Goal: Task Accomplishment & Management: Manage account settings

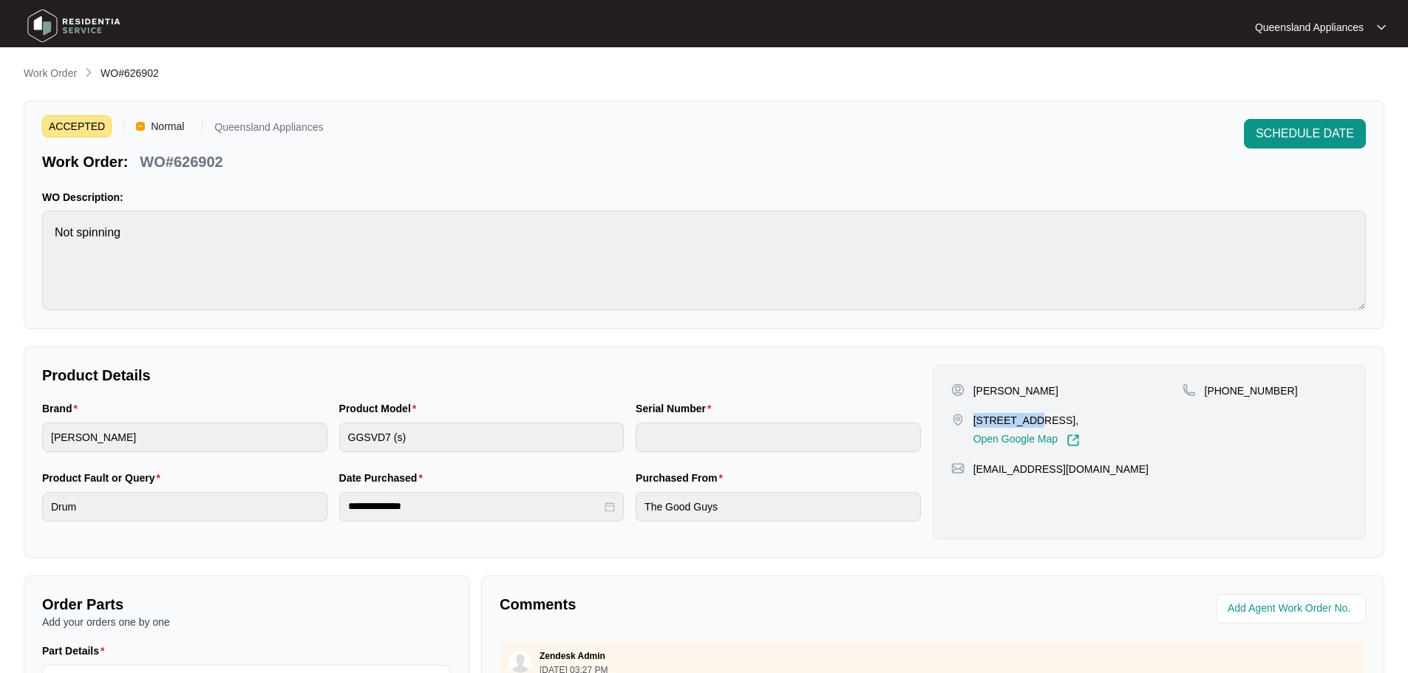
scroll to position [51, 0]
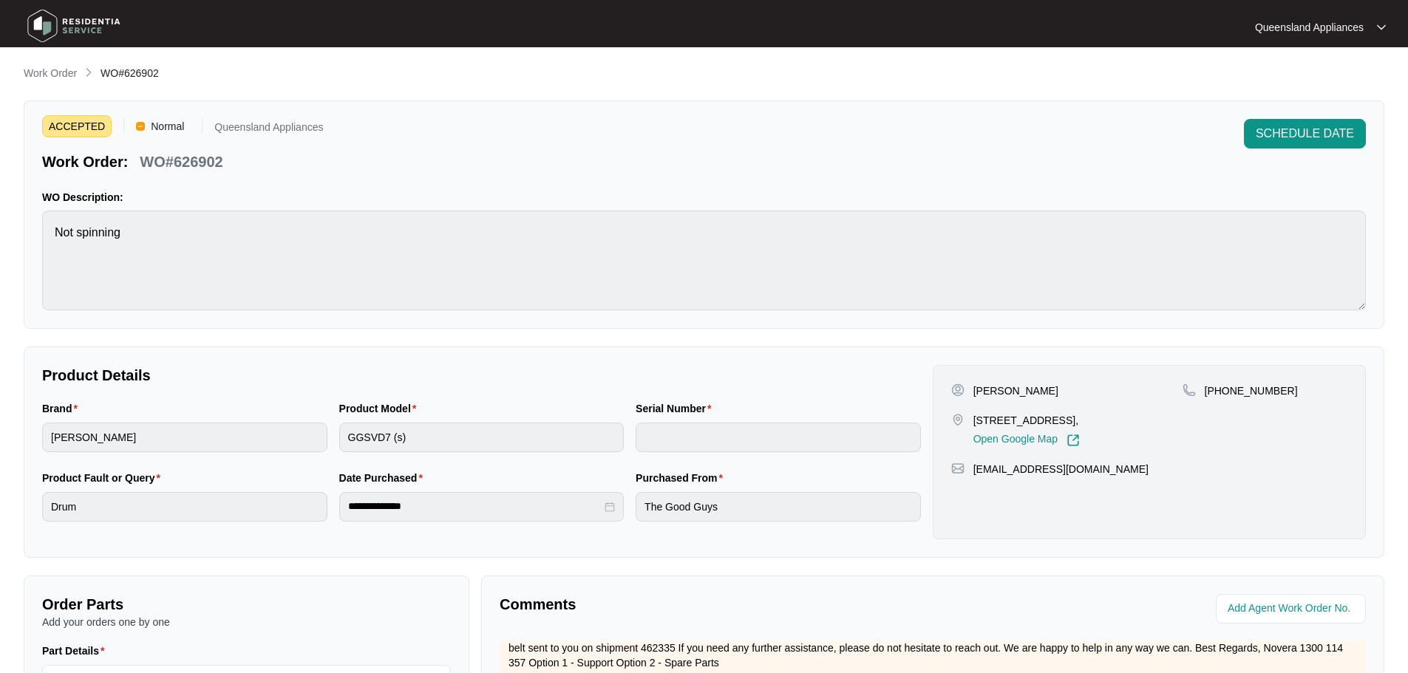
click at [50, 64] on main "**********" at bounding box center [704, 490] width 1408 height 980
click at [64, 62] on main "**********" at bounding box center [704, 490] width 1408 height 980
click at [64, 72] on p "Work Order" at bounding box center [50, 73] width 53 height 15
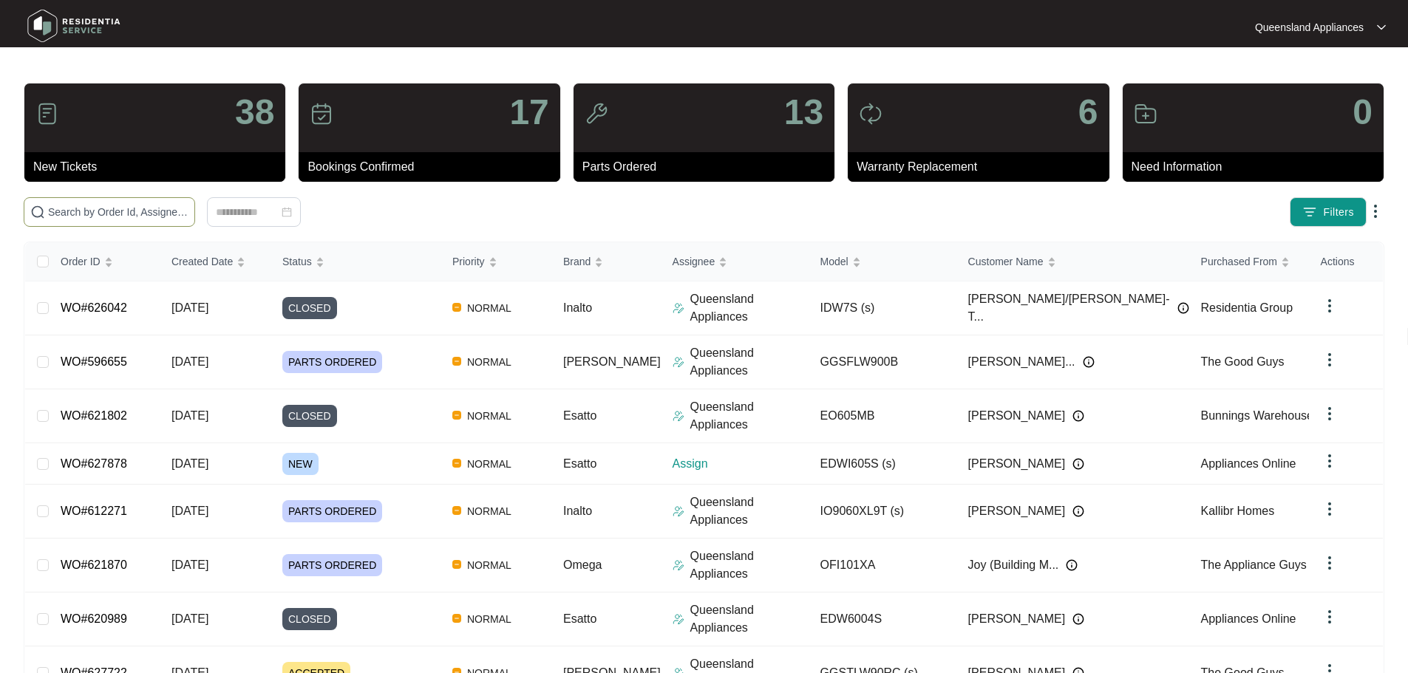
click at [188, 210] on input "text" at bounding box center [118, 212] width 140 height 16
paste input "627878"
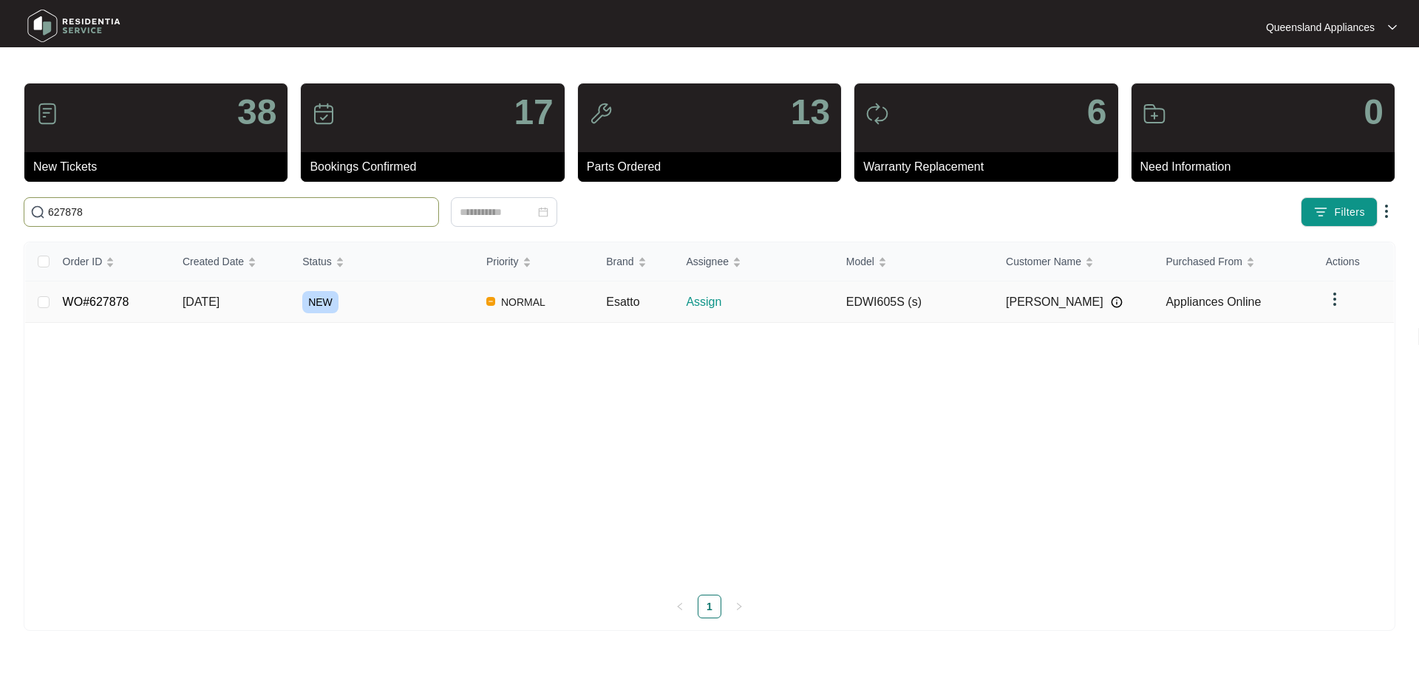
type input "627878"
click at [386, 300] on div "NEW" at bounding box center [388, 302] width 172 height 22
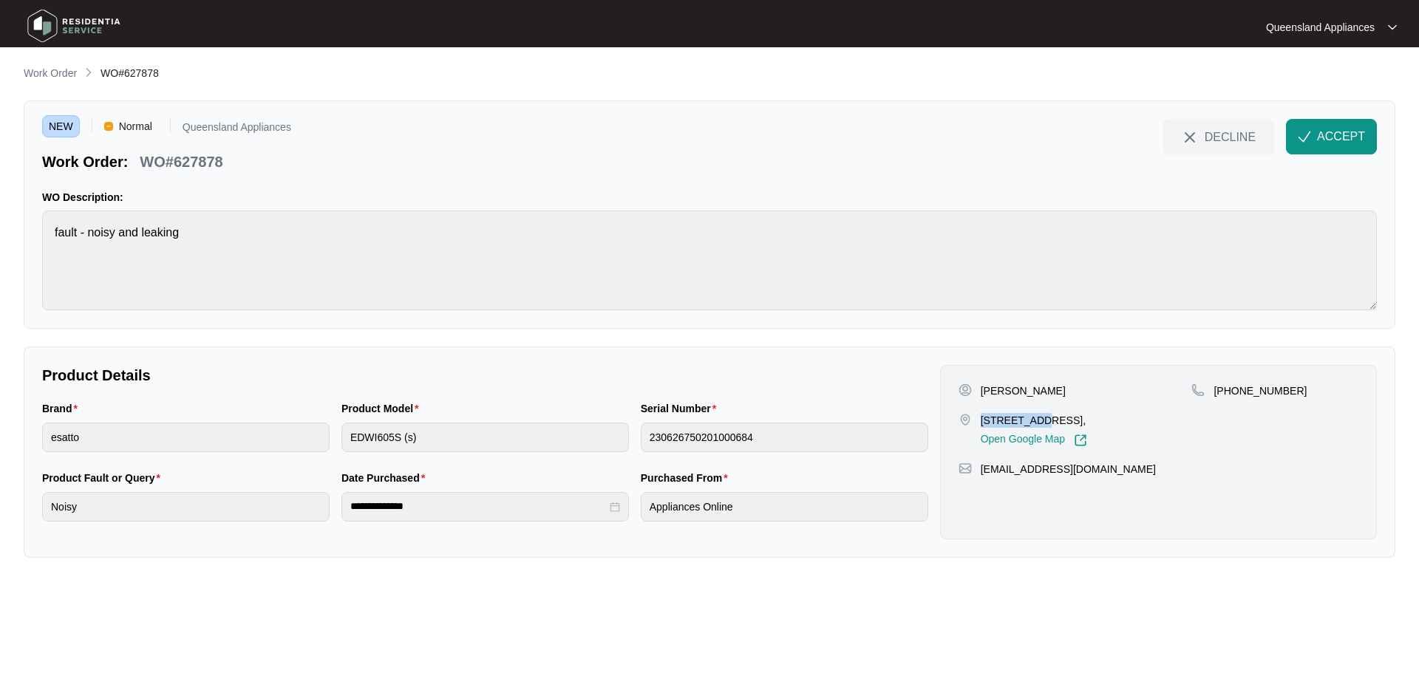
drag, startPoint x: 981, startPoint y: 417, endPoint x: 1034, endPoint y: 412, distance: 52.7
click at [1034, 413] on p "[STREET_ADDRESS]," at bounding box center [1034, 420] width 106 height 15
copy p "601/398 St"
click at [1087, 416] on p "[STREET_ADDRESS]," at bounding box center [1034, 420] width 106 height 15
drag, startPoint x: 1033, startPoint y: 418, endPoint x: 1130, endPoint y: 418, distance: 96.8
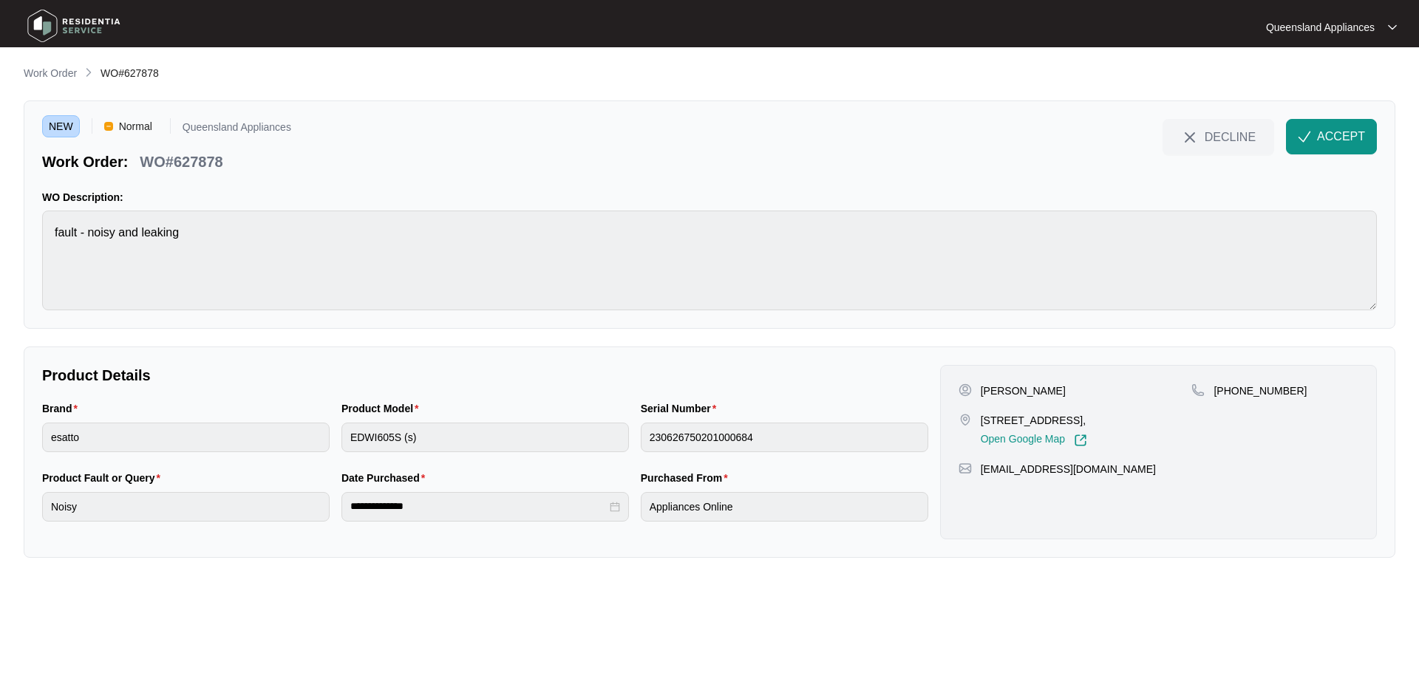
click at [1087, 418] on p "[STREET_ADDRESS]," at bounding box center [1034, 420] width 106 height 15
copy p "Pauls Terrace, Fortitu"
drag, startPoint x: 175, startPoint y: 158, endPoint x: 301, endPoint y: 168, distance: 126.0
click at [301, 168] on div "NEW Normal Queensland Appliances Work Order: WO#627878 DECLINE ACCEPT" at bounding box center [709, 145] width 1335 height 53
copy p "627878"
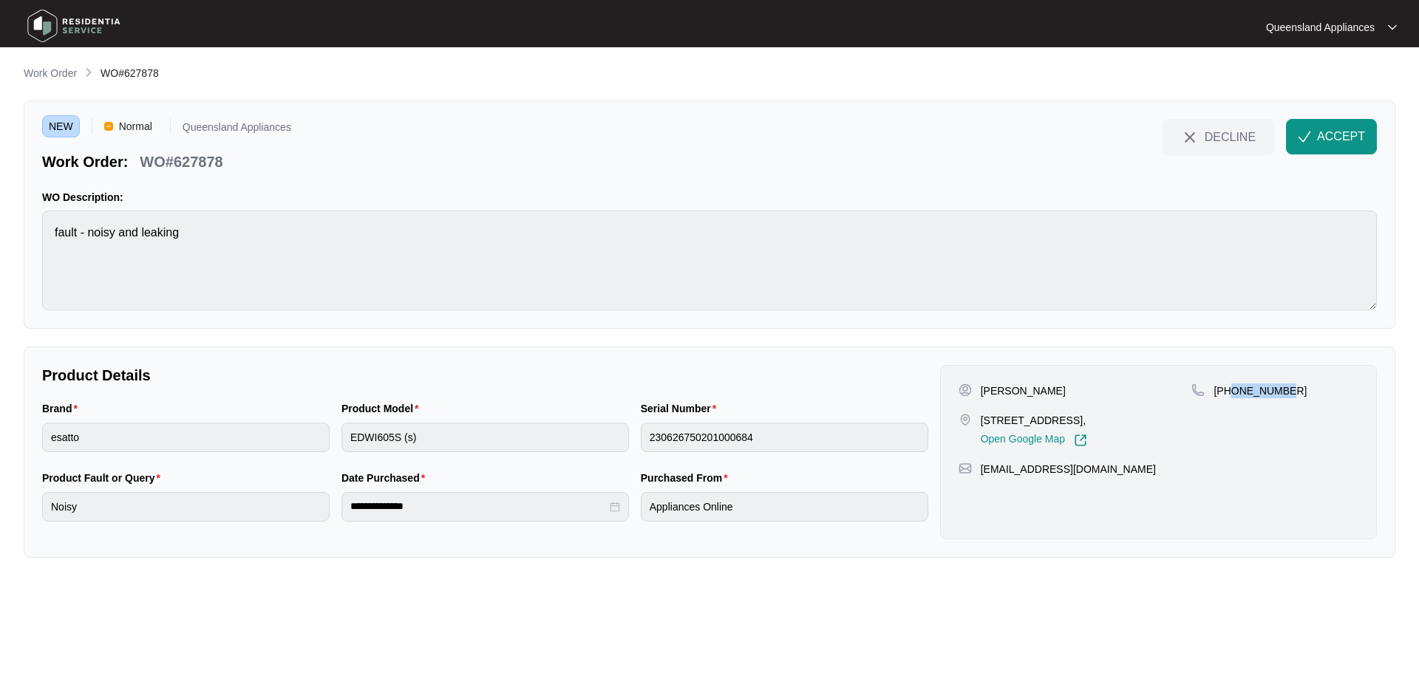
drag, startPoint x: 1230, startPoint y: 392, endPoint x: 1309, endPoint y: 392, distance: 79.8
click at [1309, 392] on div "[PHONE_NUMBER]" at bounding box center [1274, 391] width 167 height 15
copy p "435125094"
click at [1313, 144] on button "ACCEPT" at bounding box center [1331, 136] width 91 height 35
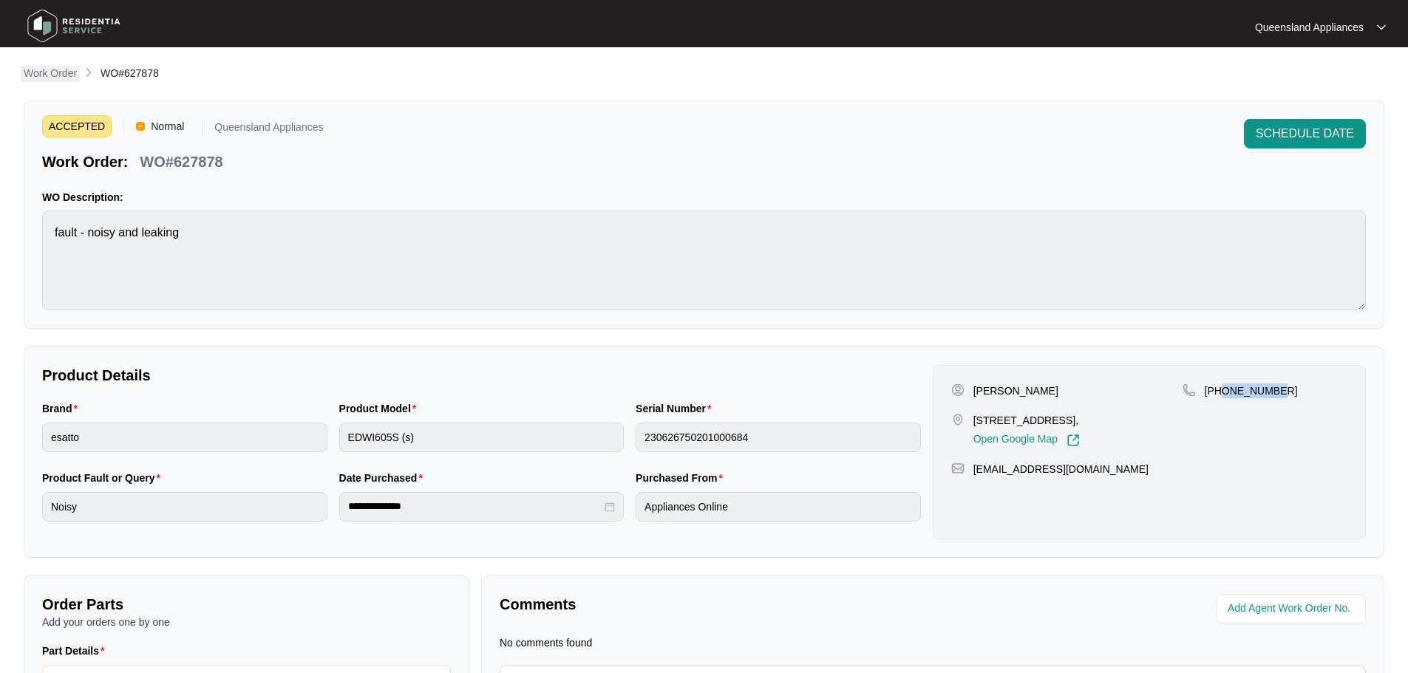
click at [57, 74] on p "Work Order" at bounding box center [50, 73] width 53 height 15
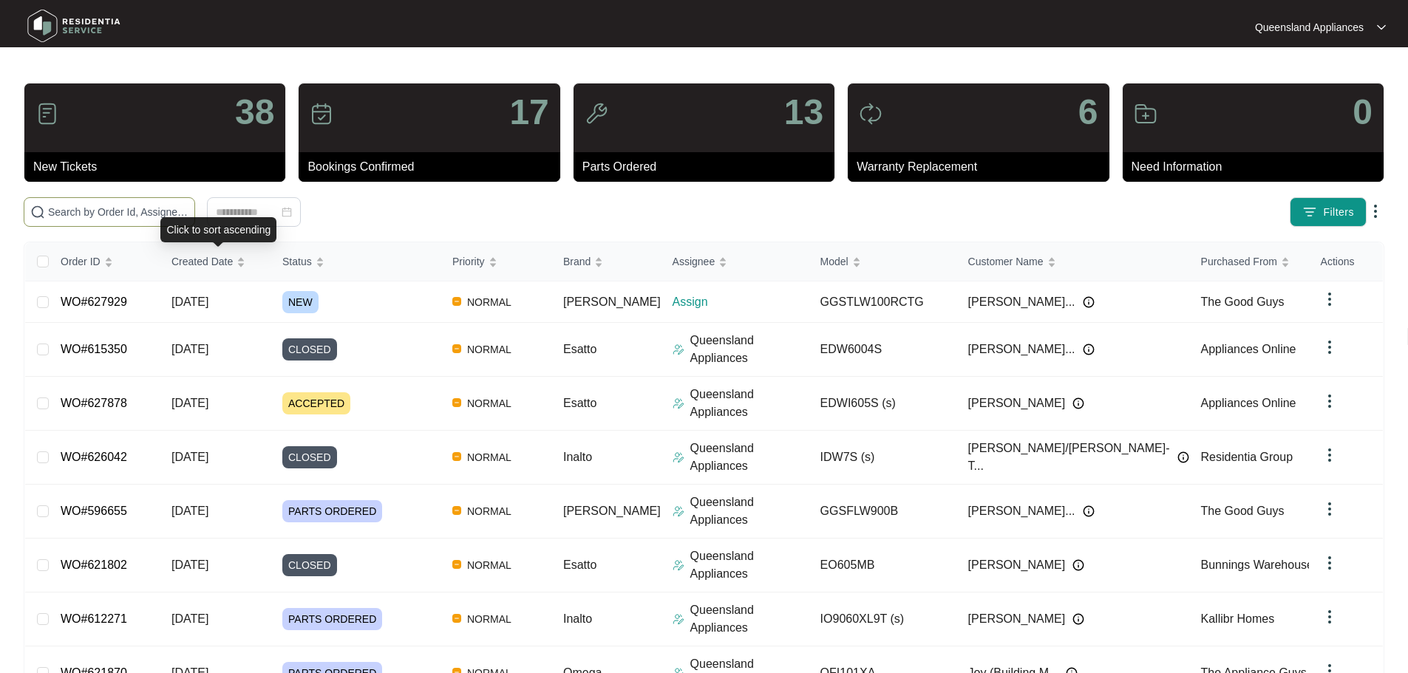
click at [188, 205] on input "text" at bounding box center [118, 212] width 140 height 16
paste input "627929"
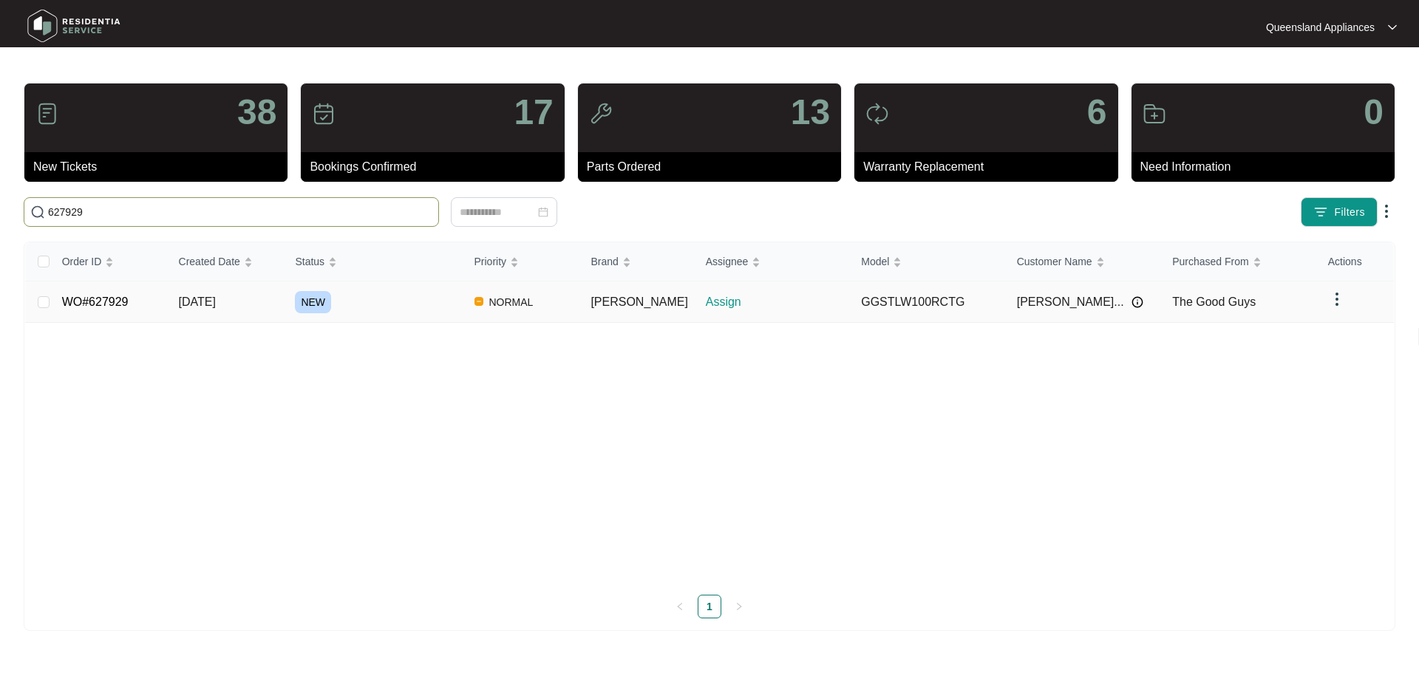
type input "627929"
click at [404, 315] on td "NEW" at bounding box center [372, 302] width 179 height 41
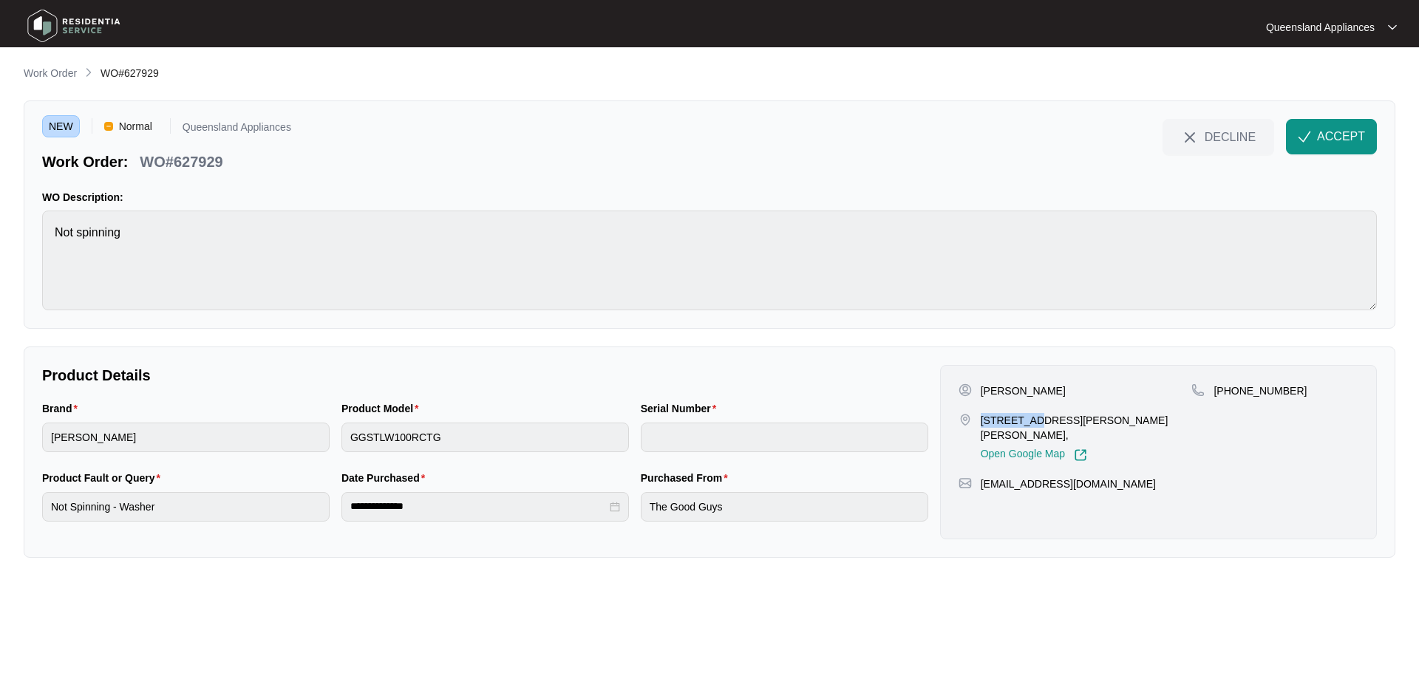
drag, startPoint x: 979, startPoint y: 418, endPoint x: 1025, endPoint y: 415, distance: 45.9
click at [1025, 415] on div "[STREET_ADDRESS][PERSON_NAME][PERSON_NAME], Open Google Map" at bounding box center [1075, 437] width 234 height 49
copy p "130 [PERSON_NAME]"
click at [1296, 136] on button "ACCEPT" at bounding box center [1331, 136] width 91 height 35
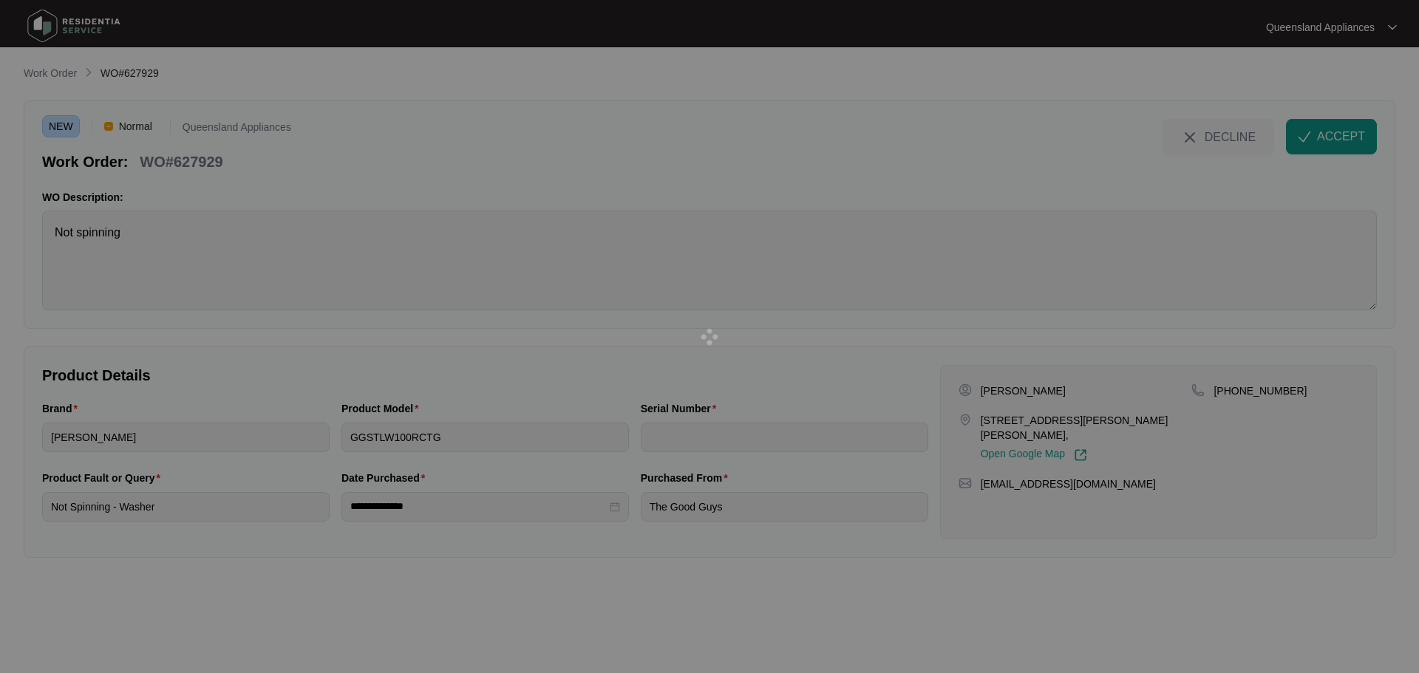
click at [369, 428] on div at bounding box center [709, 336] width 1419 height 673
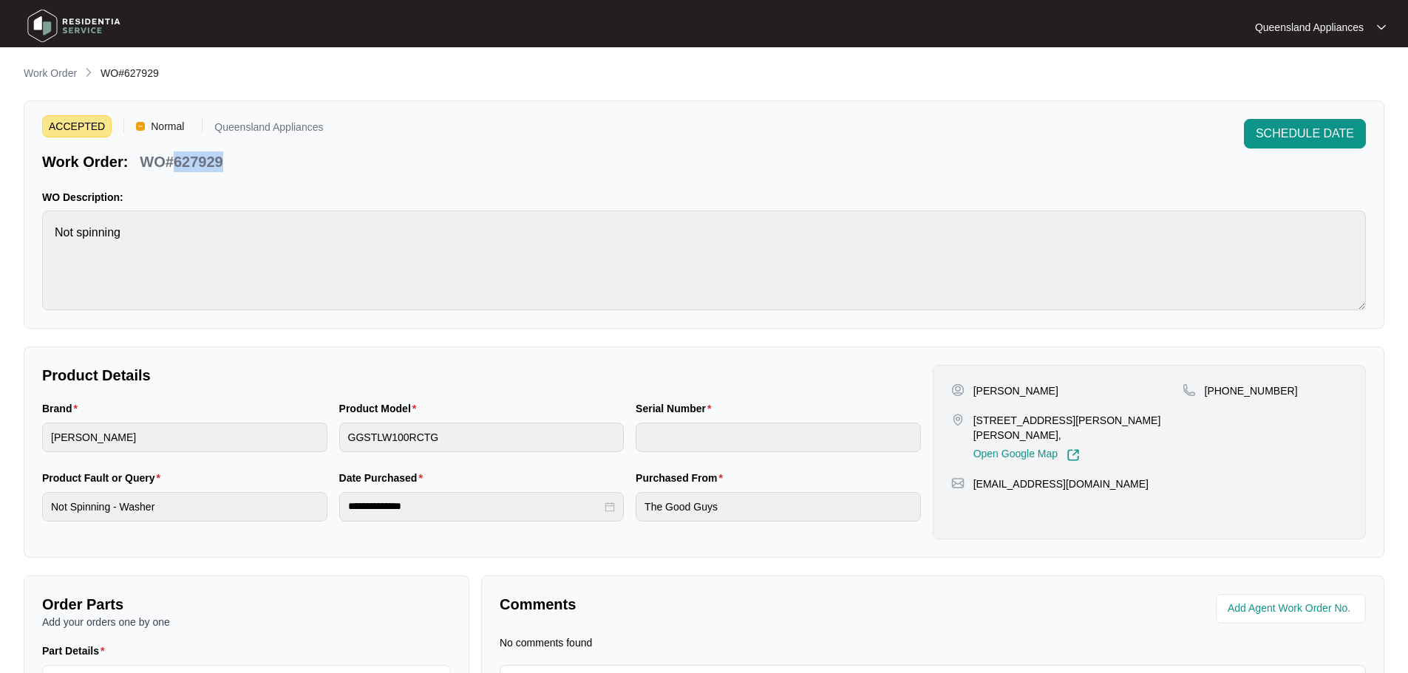
drag, startPoint x: 174, startPoint y: 163, endPoint x: 254, endPoint y: 166, distance: 79.8
click at [254, 166] on div "Work Order: WO#627929" at bounding box center [182, 159] width 281 height 26
copy p "627929"
drag, startPoint x: 1223, startPoint y: 391, endPoint x: 1307, endPoint y: 391, distance: 84.2
click at [1307, 391] on div "[PHONE_NUMBER]" at bounding box center [1264, 391] width 165 height 15
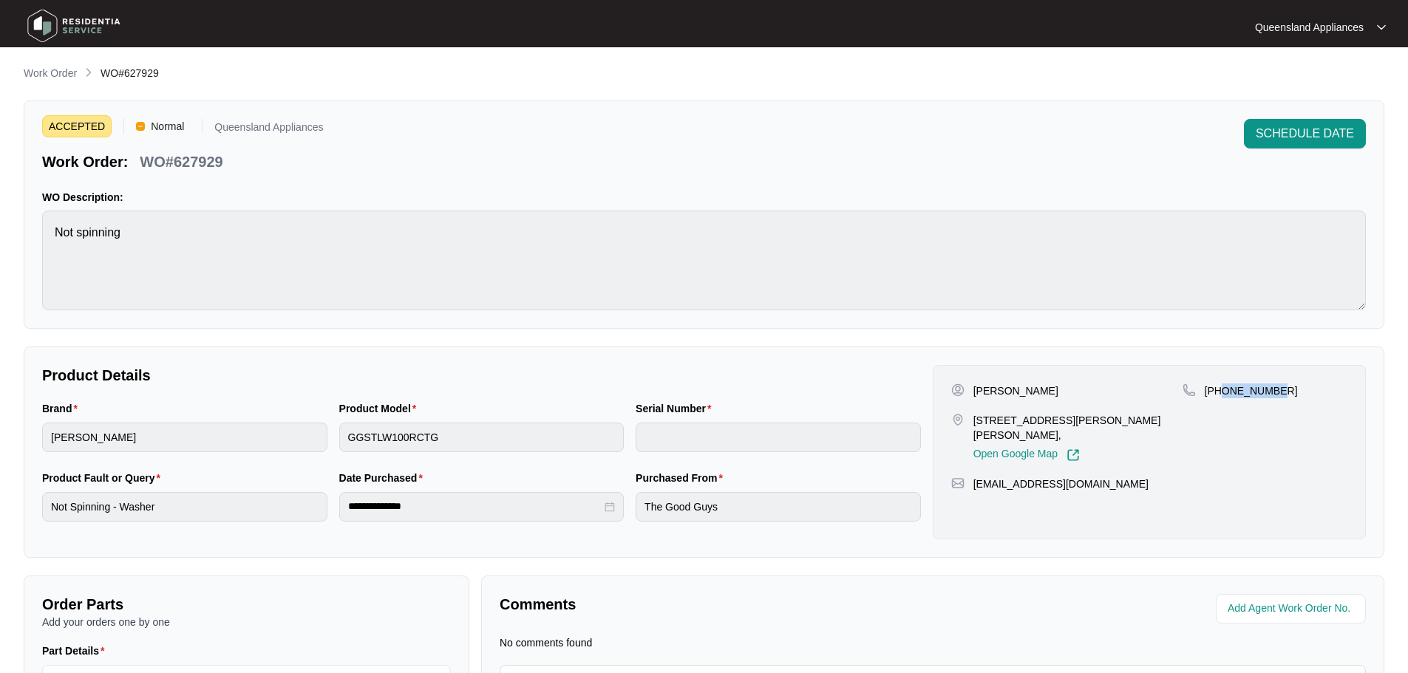
copy p "466425446"
